Goal: Task Accomplishment & Management: Manage account settings

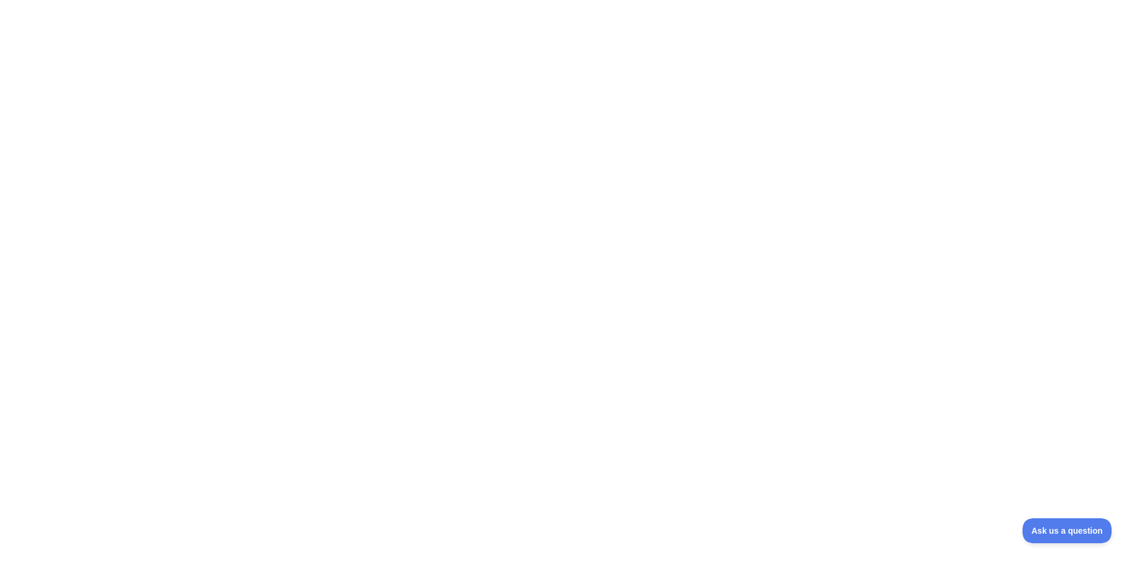
drag, startPoint x: 0, startPoint y: 0, endPoint x: 834, endPoint y: 268, distance: 875.6
click at [834, 268] on div at bounding box center [568, 283] width 1136 height 567
